Goal: Information Seeking & Learning: Learn about a topic

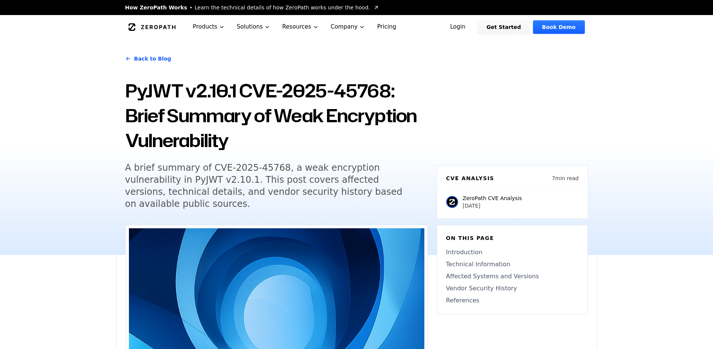
scroll to position [77, 0]
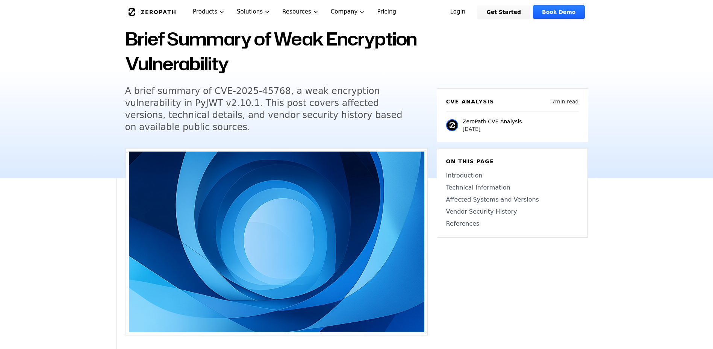
drag, startPoint x: 193, startPoint y: 92, endPoint x: 310, endPoint y: 116, distance: 119.8
click at [328, 115] on h5 "A brief summary of CVE-2025-45768, a weak encryption vulnerability in PyJWT v2.…" at bounding box center [269, 109] width 289 height 48
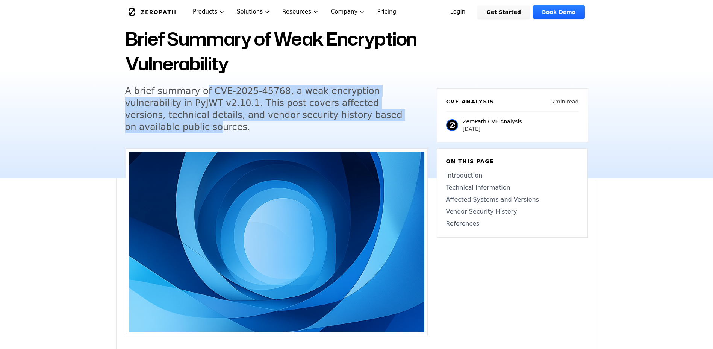
drag, startPoint x: 341, startPoint y: 117, endPoint x: 368, endPoint y: 117, distance: 26.7
click at [368, 117] on h5 "A brief summary of CVE-2025-45768, a weak encryption vulnerability in PyJWT v2.…" at bounding box center [269, 109] width 289 height 48
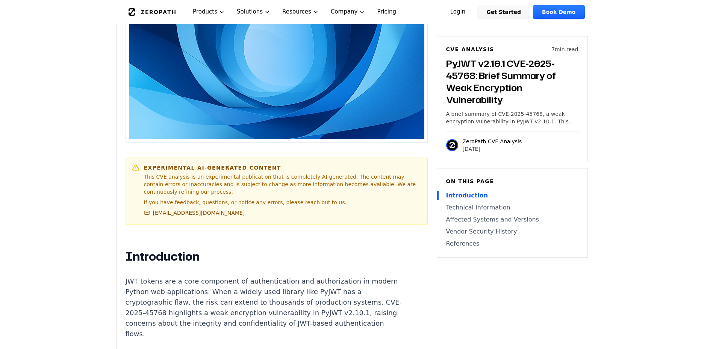
scroll to position [424, 0]
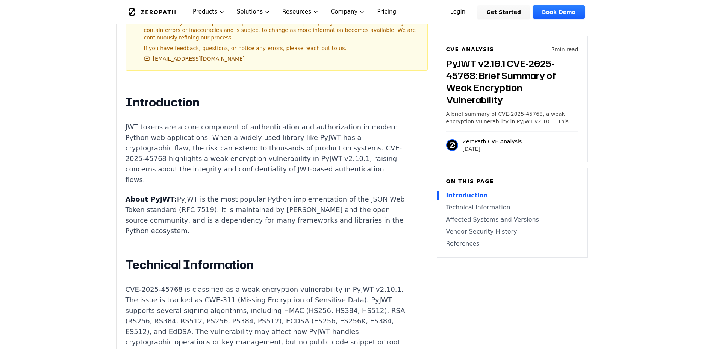
drag, startPoint x: 200, startPoint y: 131, endPoint x: 241, endPoint y: 173, distance: 59.0
click at [243, 176] on p "JWT tokens are a core component of authentication and authorization in modern P…" at bounding box center [266, 153] width 280 height 63
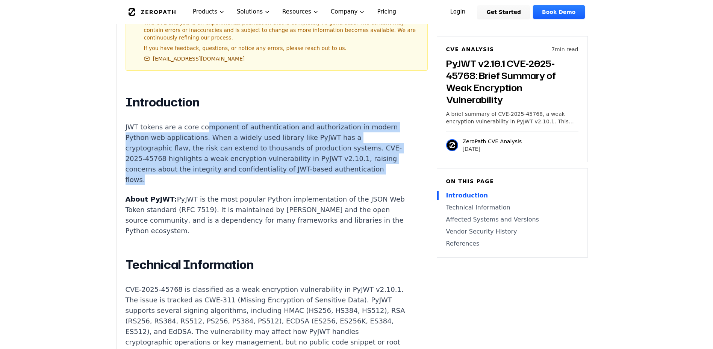
click at [245, 178] on p "JWT tokens are a core component of authentication and authorization in modern P…" at bounding box center [266, 153] width 280 height 63
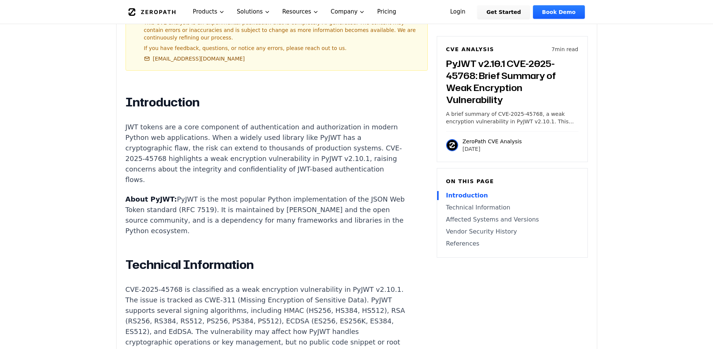
drag, startPoint x: 222, startPoint y: 181, endPoint x: 153, endPoint y: 137, distance: 81.1
click at [153, 137] on p "JWT tokens are a core component of authentication and authorization in modern P…" at bounding box center [266, 153] width 280 height 63
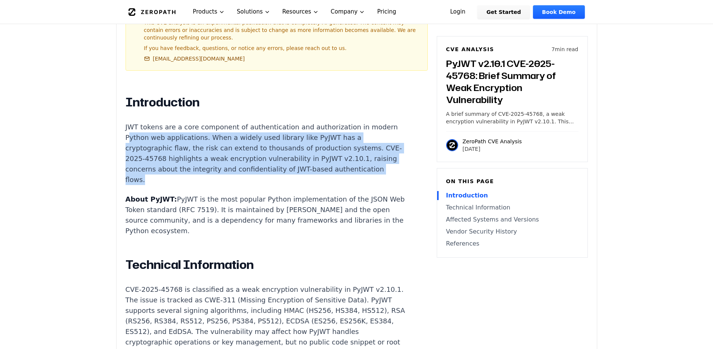
scroll to position [501, 0]
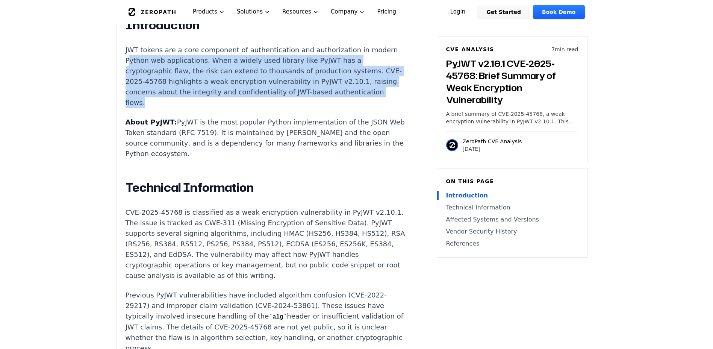
drag, startPoint x: 187, startPoint y: 121, endPoint x: 249, endPoint y: 146, distance: 67.0
click at [258, 148] on p "About PyJWT: PyJWT is the most popular Python implementation of the JSON Web To…" at bounding box center [266, 138] width 280 height 42
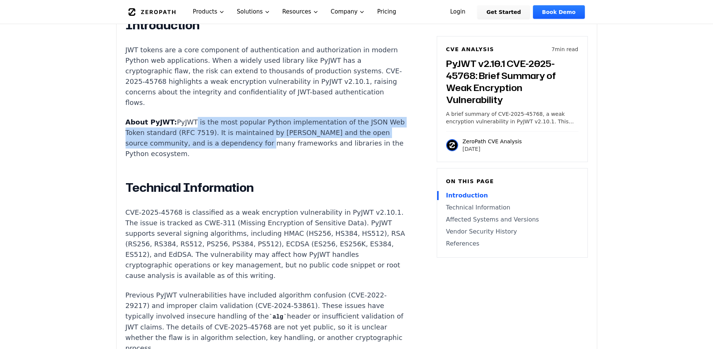
click at [271, 149] on p "About PyJWT: PyJWT is the most popular Python implementation of the JSON Web To…" at bounding box center [266, 138] width 280 height 42
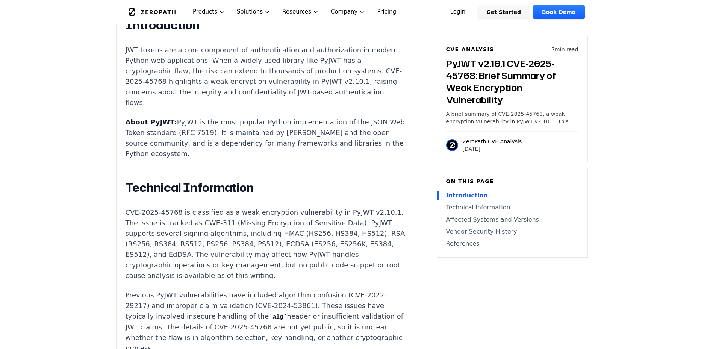
drag, startPoint x: 187, startPoint y: 136, endPoint x: 258, endPoint y: 140, distance: 70.8
click at [271, 142] on p "About PyJWT: PyJWT is the most popular Python implementation of the JSON Web To…" at bounding box center [266, 138] width 280 height 42
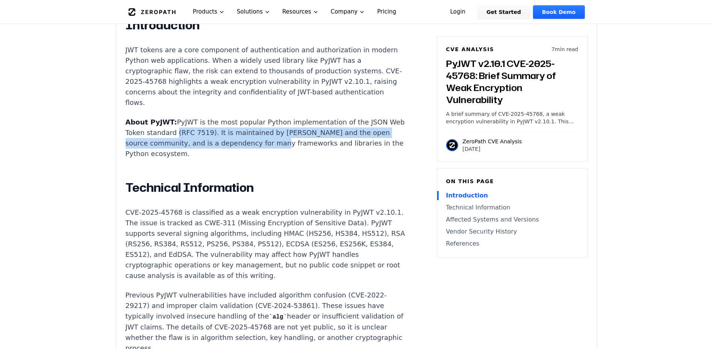
click at [290, 142] on p "About PyJWT: PyJWT is the most popular Python implementation of the JSON Web To…" at bounding box center [266, 138] width 280 height 42
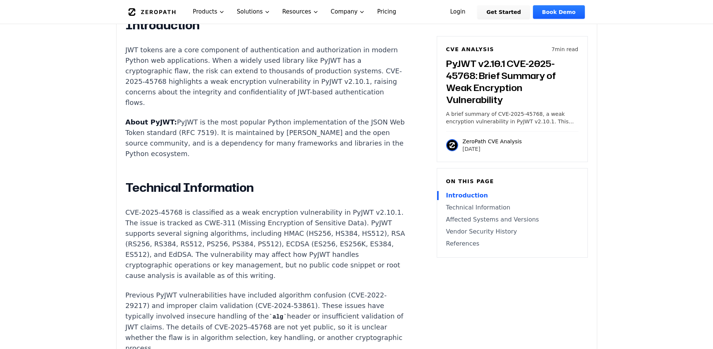
drag, startPoint x: 345, startPoint y: 143, endPoint x: 132, endPoint y: 147, distance: 212.9
click at [132, 147] on p "About PyJWT: PyJWT is the most popular Python implementation of the JSON Web To…" at bounding box center [266, 138] width 280 height 42
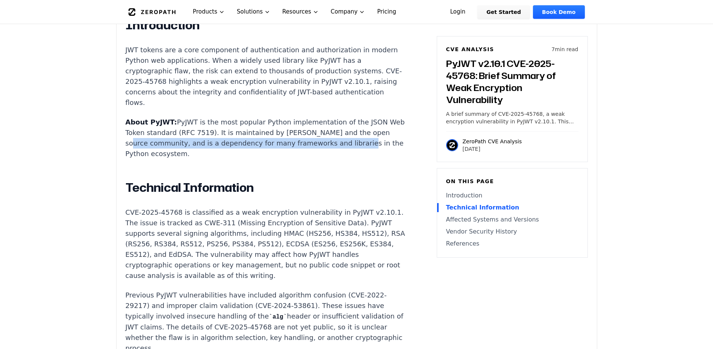
scroll to position [616, 0]
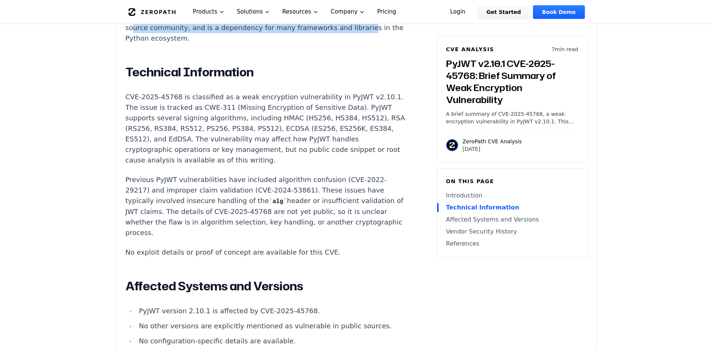
drag, startPoint x: 169, startPoint y: 98, endPoint x: 292, endPoint y: 153, distance: 134.5
click at [289, 152] on p "CVE-2025-45768 is classified as a weak encryption vulnerability in PyJWT v2.10.…" at bounding box center [266, 129] width 280 height 74
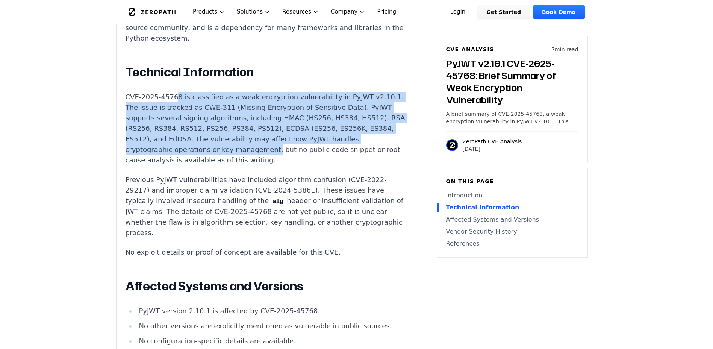
click at [296, 153] on p "CVE-2025-45768 is classified as a weak encryption vulnerability in PyJWT v2.10.…" at bounding box center [266, 129] width 280 height 74
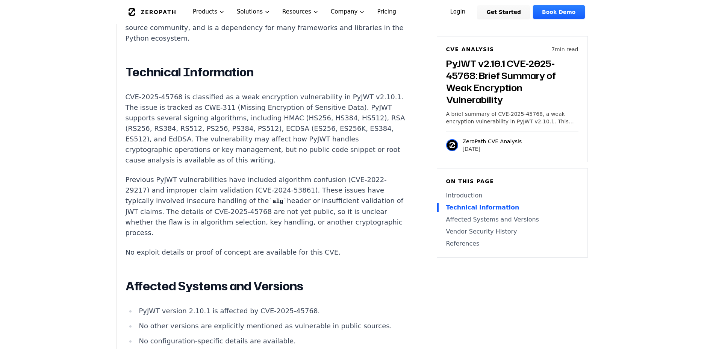
drag, startPoint x: 229, startPoint y: 113, endPoint x: 267, endPoint y: 153, distance: 55.3
click at [267, 153] on p "CVE-2025-45768 is classified as a weak encryption vulnerability in PyJWT v2.10.…" at bounding box center [266, 129] width 280 height 74
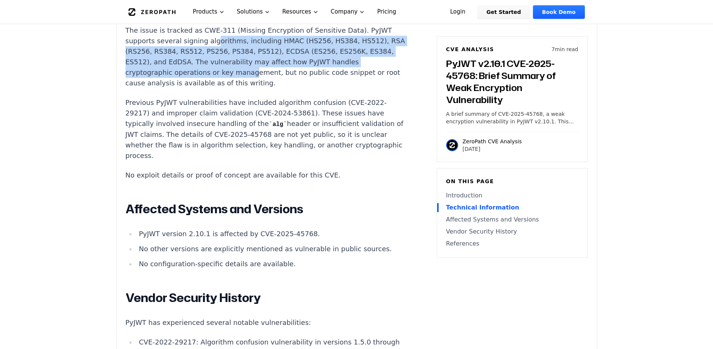
scroll to position [771, 0]
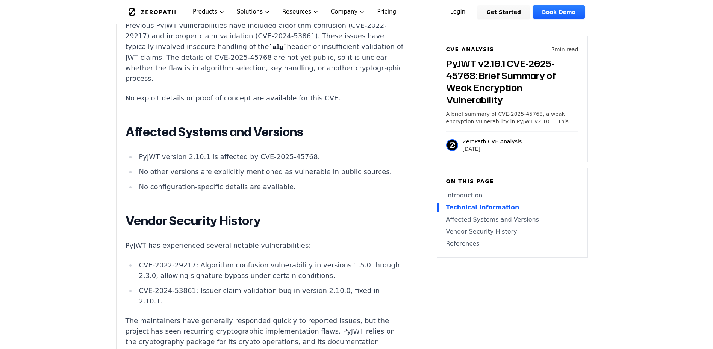
drag, startPoint x: 180, startPoint y: 97, endPoint x: 258, endPoint y: 98, distance: 78.2
click at [288, 98] on p "No exploit details or proof of concept are available for this CVE." at bounding box center [266, 98] width 280 height 11
click at [311, 100] on p "No exploit details or proof of concept are available for this CVE." at bounding box center [266, 98] width 280 height 11
drag, startPoint x: 194, startPoint y: 158, endPoint x: 276, endPoint y: 158, distance: 82.0
click at [275, 158] on li "PyJWT version 2.10.1 is affected by CVE-2025-45768." at bounding box center [270, 157] width 269 height 11
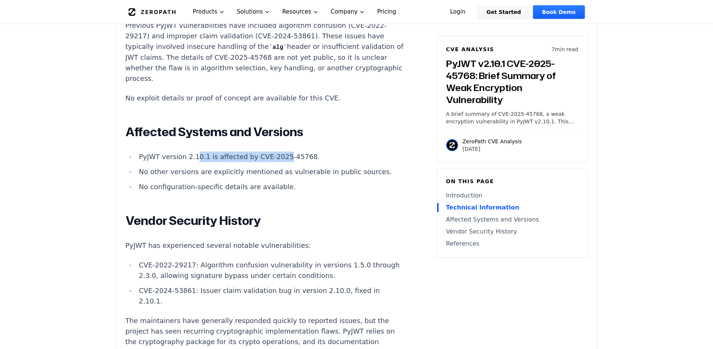
drag, startPoint x: 231, startPoint y: 171, endPoint x: 268, endPoint y: 171, distance: 37.6
click at [280, 171] on li "No other versions are explicitly mentioned as vulnerable in public sources." at bounding box center [270, 172] width 269 height 11
click at [295, 171] on li "No other versions are explicitly mentioned as vulnerable in public sources." at bounding box center [270, 172] width 269 height 11
drag, startPoint x: 164, startPoint y: 191, endPoint x: 245, endPoint y: 188, distance: 80.9
click at [248, 188] on li "No configuration-specific details are available." at bounding box center [270, 187] width 269 height 11
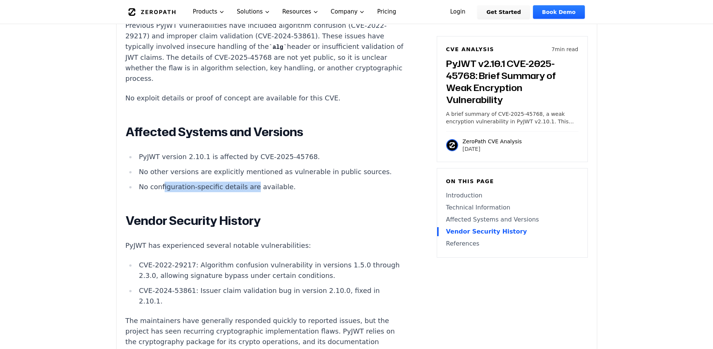
scroll to position [886, 0]
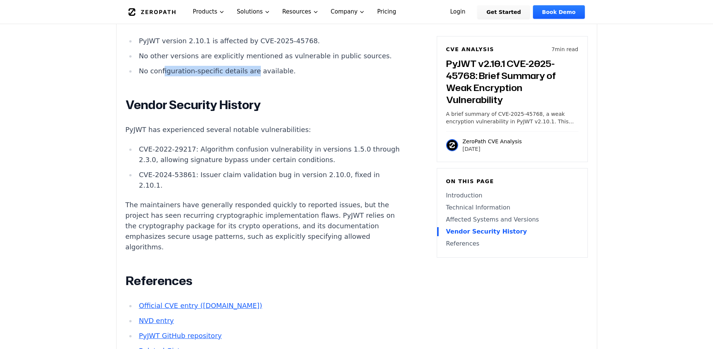
drag, startPoint x: 267, startPoint y: 152, endPoint x: 328, endPoint y: 160, distance: 61.4
click at [328, 160] on li "CVE-2022-29217: Algorithm confusion vulnerability in versions 1.5.0 through 2.3…" at bounding box center [270, 154] width 269 height 21
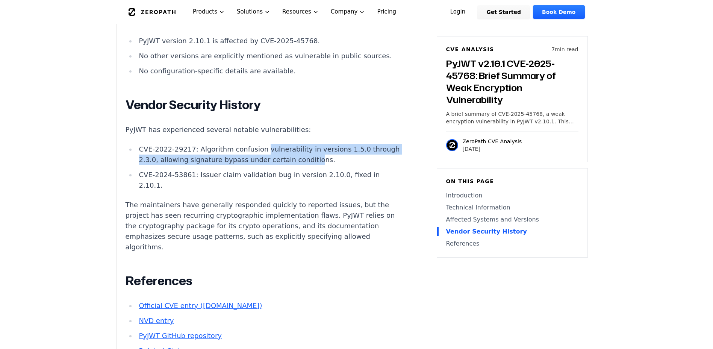
click at [328, 160] on li "CVE-2022-29217: Algorithm confusion vulnerability in versions 1.5.0 through 2.3…" at bounding box center [270, 154] width 269 height 21
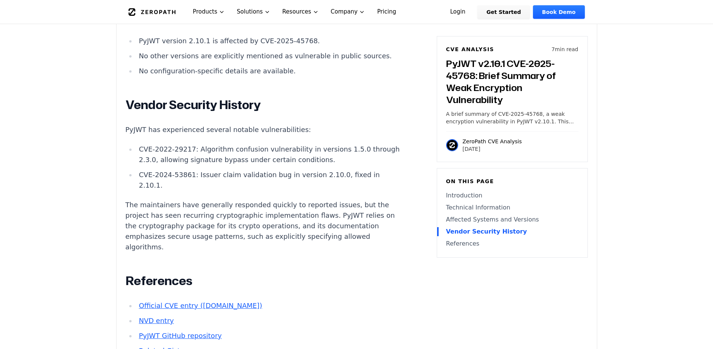
scroll to position [964, 0]
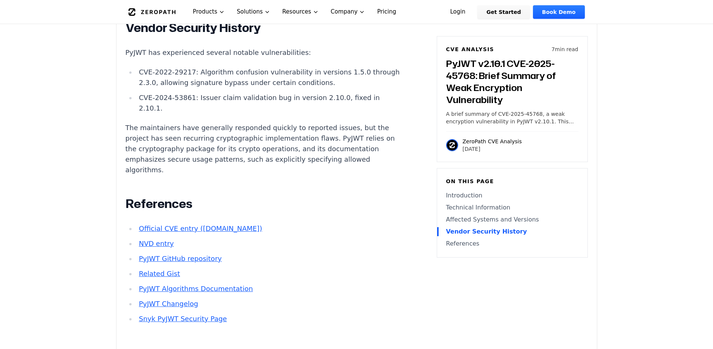
drag, startPoint x: 159, startPoint y: 129, endPoint x: 298, endPoint y: 163, distance: 143.1
click at [288, 163] on p "The maintainers have generally responded quickly to reported issues, but the pr…" at bounding box center [266, 149] width 280 height 53
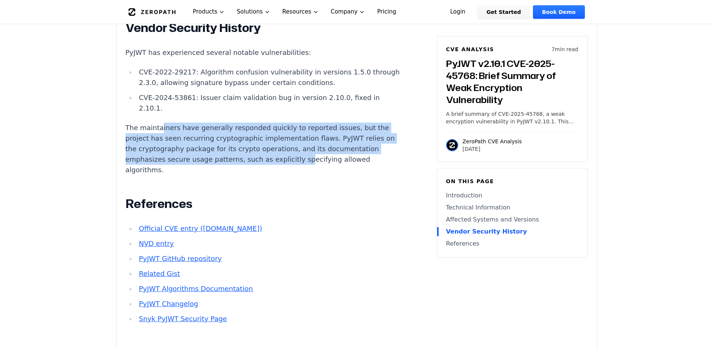
click at [299, 163] on p "The maintainers have generally responded quickly to reported issues, but the pr…" at bounding box center [266, 149] width 280 height 53
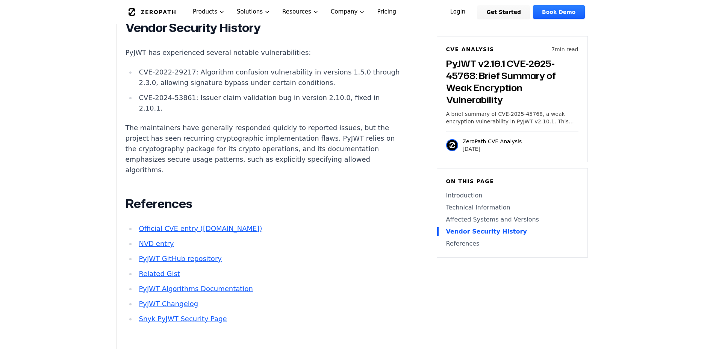
drag, startPoint x: 349, startPoint y: 162, endPoint x: 135, endPoint y: 139, distance: 214.8
click at [135, 139] on p "The maintainers have generally responded quickly to reported issues, but the pr…" at bounding box center [266, 149] width 280 height 53
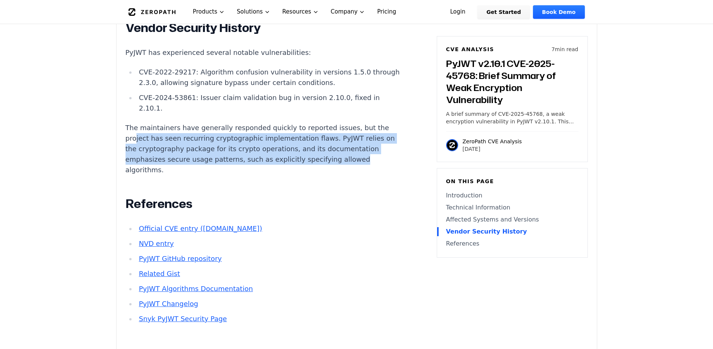
click at [146, 138] on p "The maintainers have generally responded quickly to reported issues, but the pr…" at bounding box center [266, 149] width 280 height 53
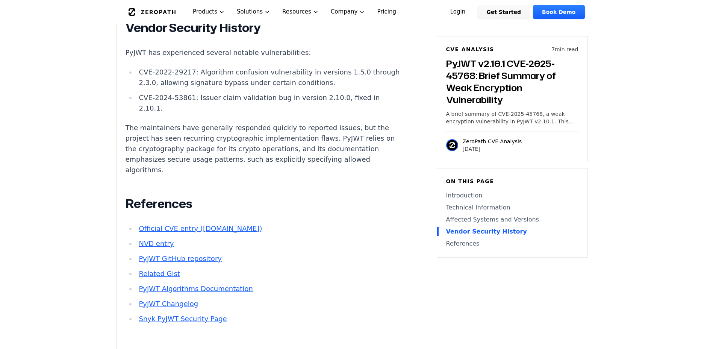
drag, startPoint x: 139, startPoint y: 138, endPoint x: 237, endPoint y: 158, distance: 99.8
click at [248, 159] on p "The maintainers have generally responded quickly to reported issues, but the pr…" at bounding box center [266, 149] width 280 height 53
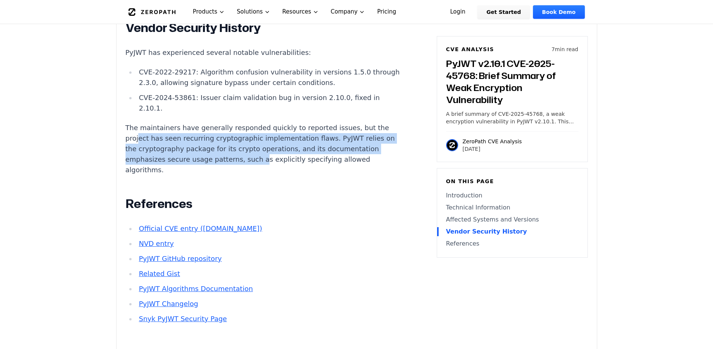
click at [265, 159] on p "The maintainers have generally responded quickly to reported issues, but the pr…" at bounding box center [266, 149] width 280 height 53
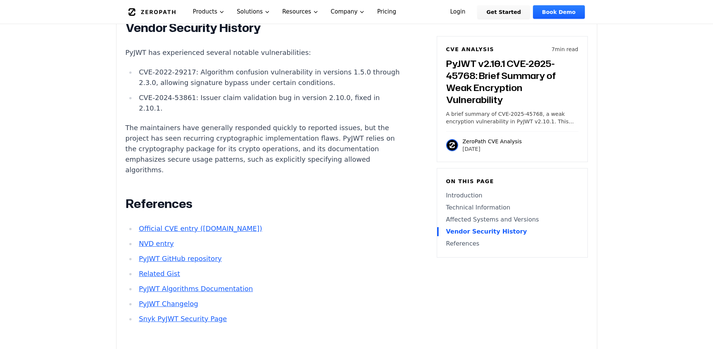
drag, startPoint x: 324, startPoint y: 162, endPoint x: 173, endPoint y: 148, distance: 151.5
click at [148, 147] on p "The maintainers have generally responded quickly to reported issues, but the pr…" at bounding box center [266, 149] width 280 height 53
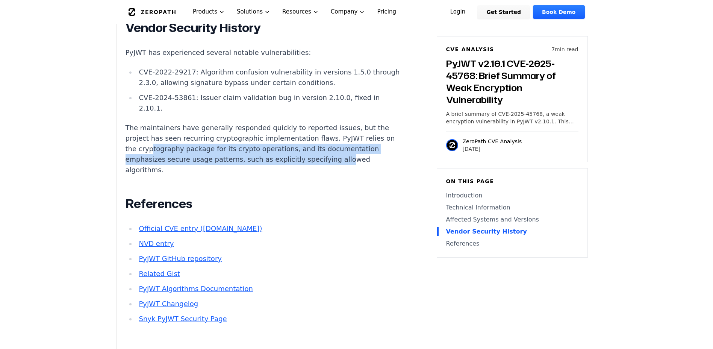
click at [133, 145] on p "The maintainers have generally responded quickly to reported issues, but the pr…" at bounding box center [266, 149] width 280 height 53
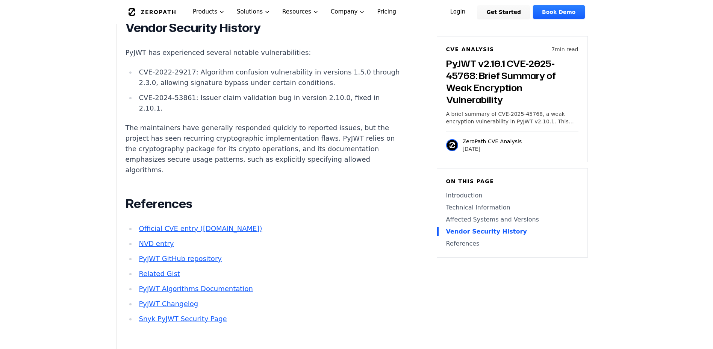
scroll to position [1079, 0]
